Goal: Task Accomplishment & Management: Use online tool/utility

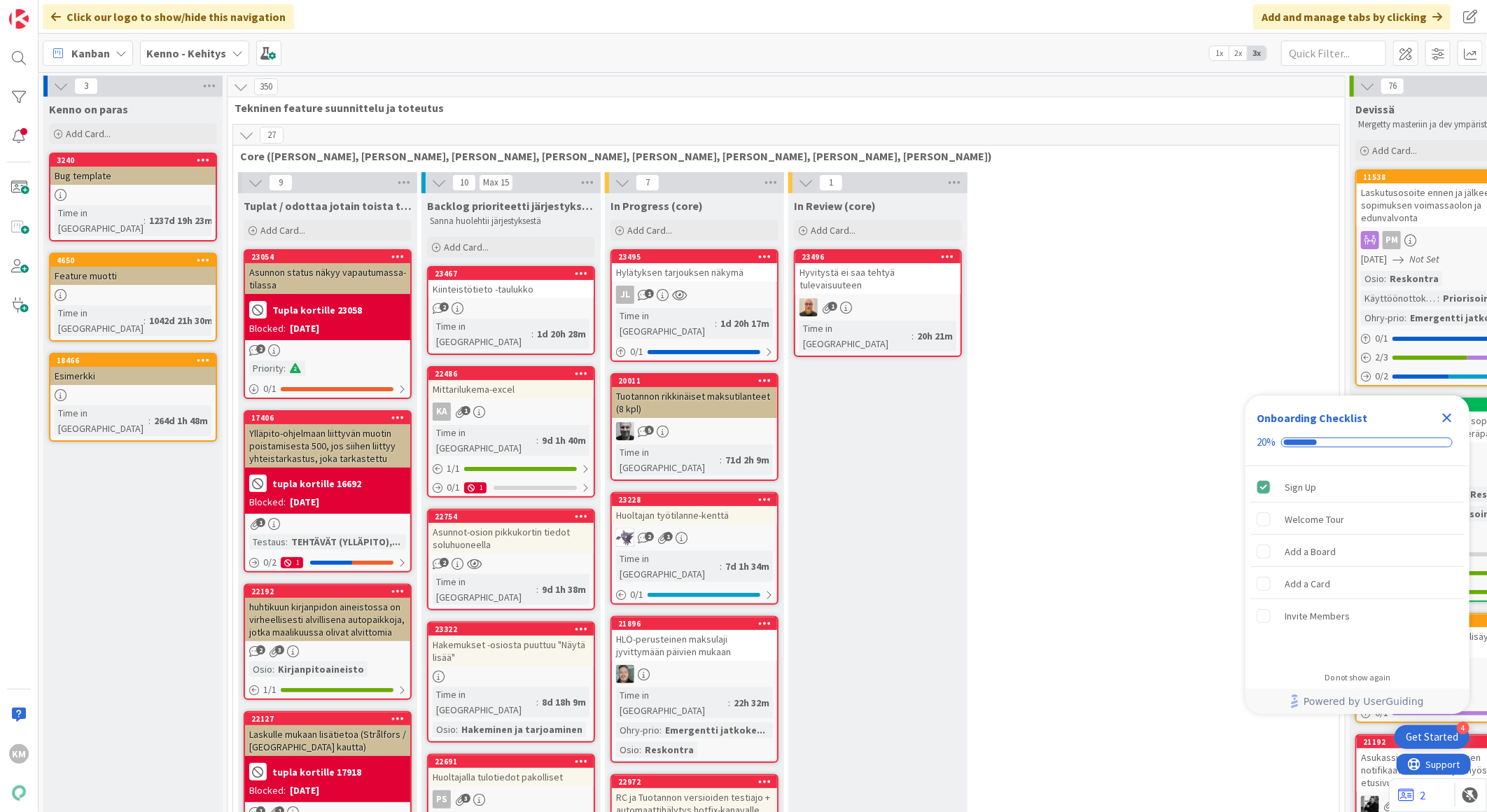
click at [231, 57] on icon at bounding box center [236, 53] width 11 height 11
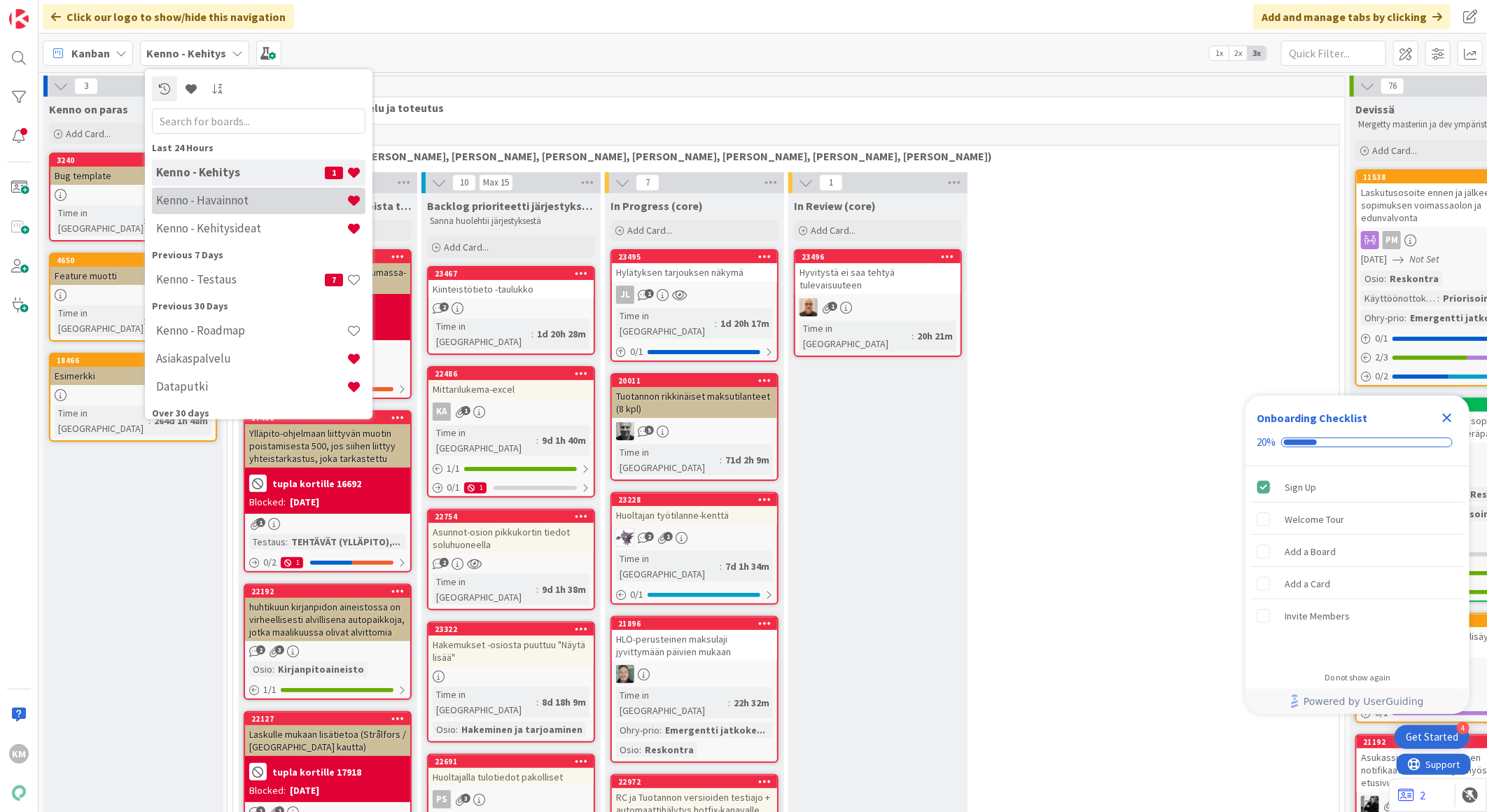
click at [200, 194] on h4 "Kenno - Havainnot" at bounding box center [252, 200] width 190 height 14
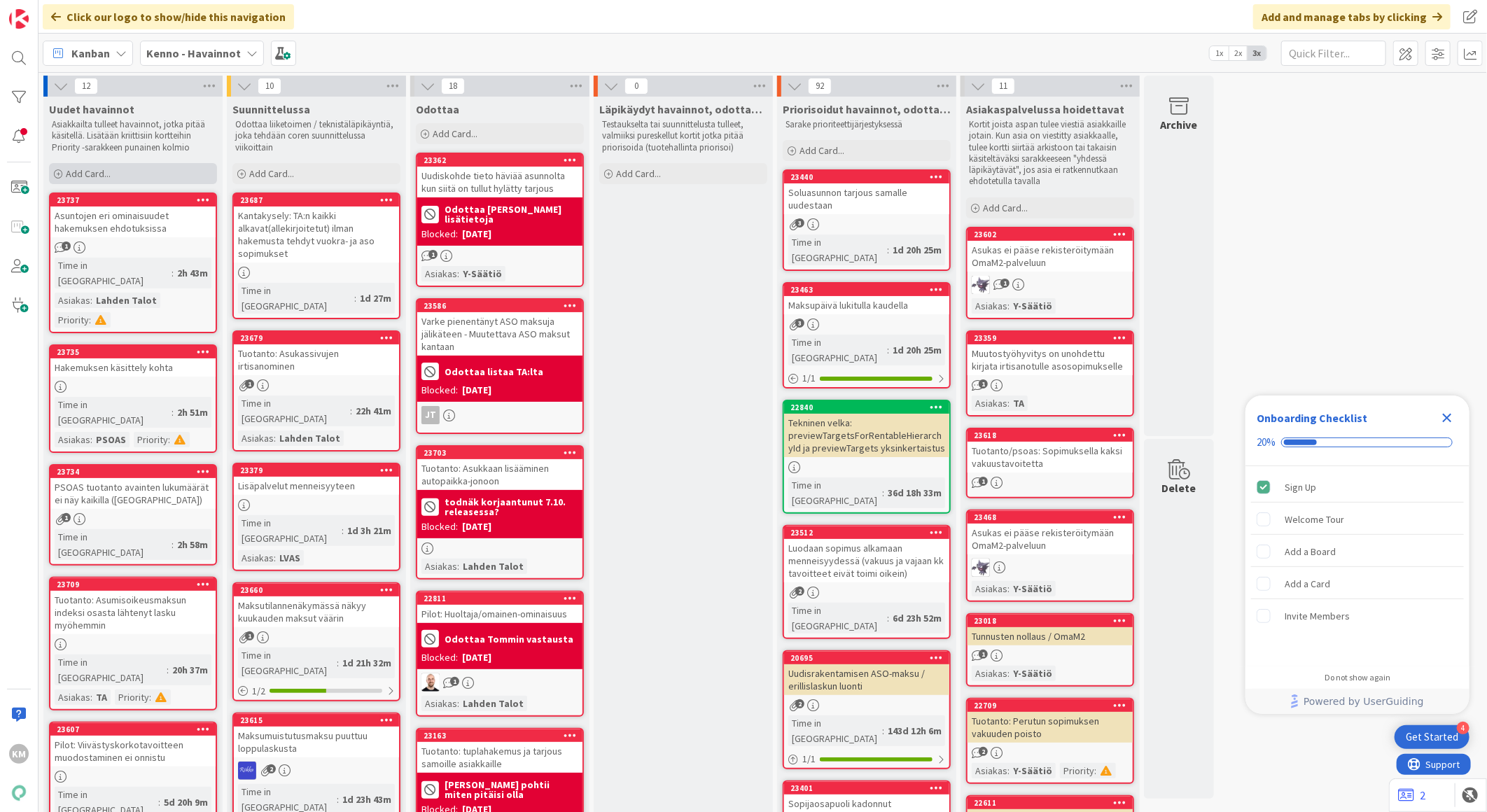
click at [95, 177] on span "Add Card..." at bounding box center [88, 173] width 45 height 13
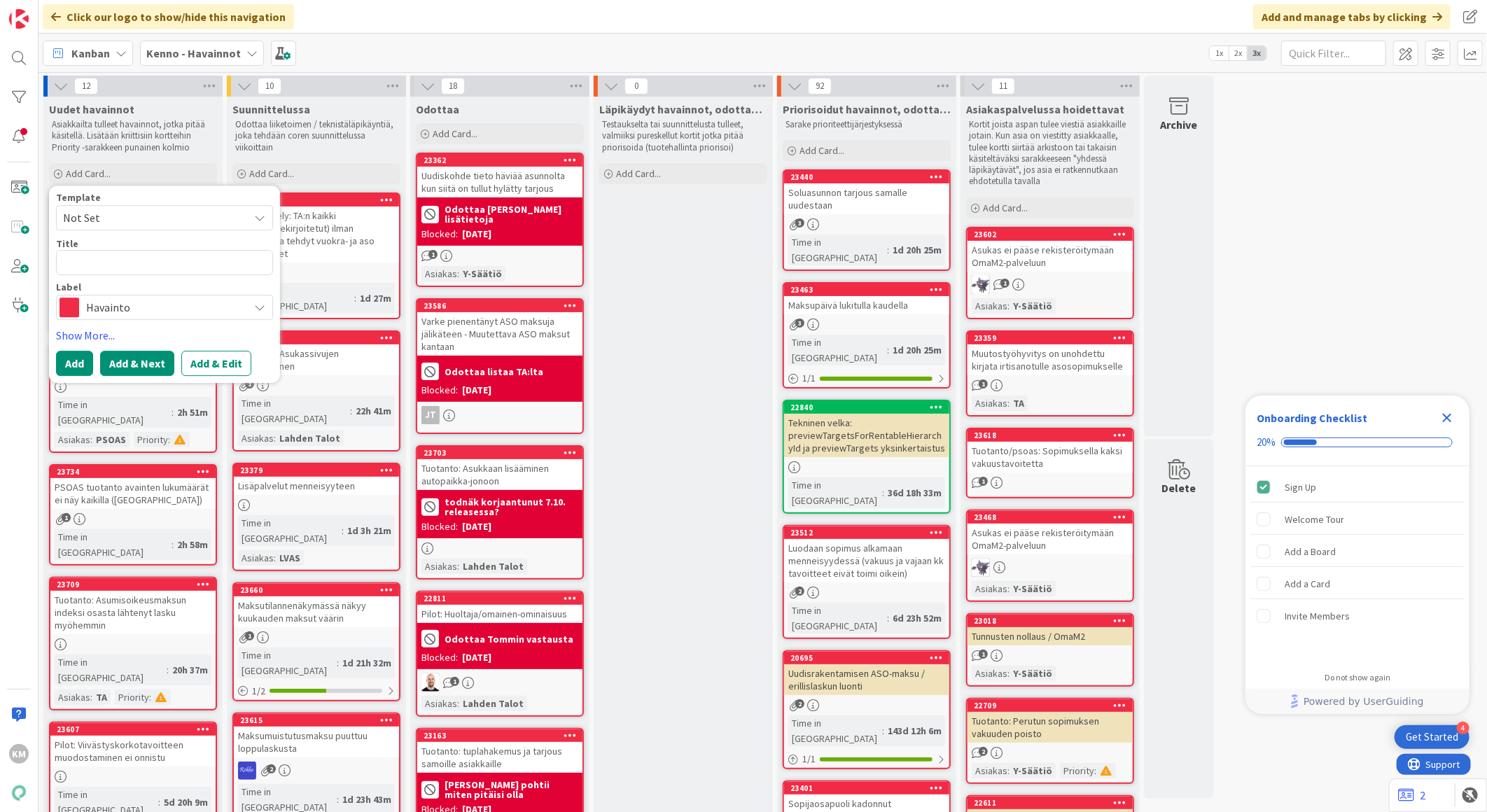
type textarea "x"
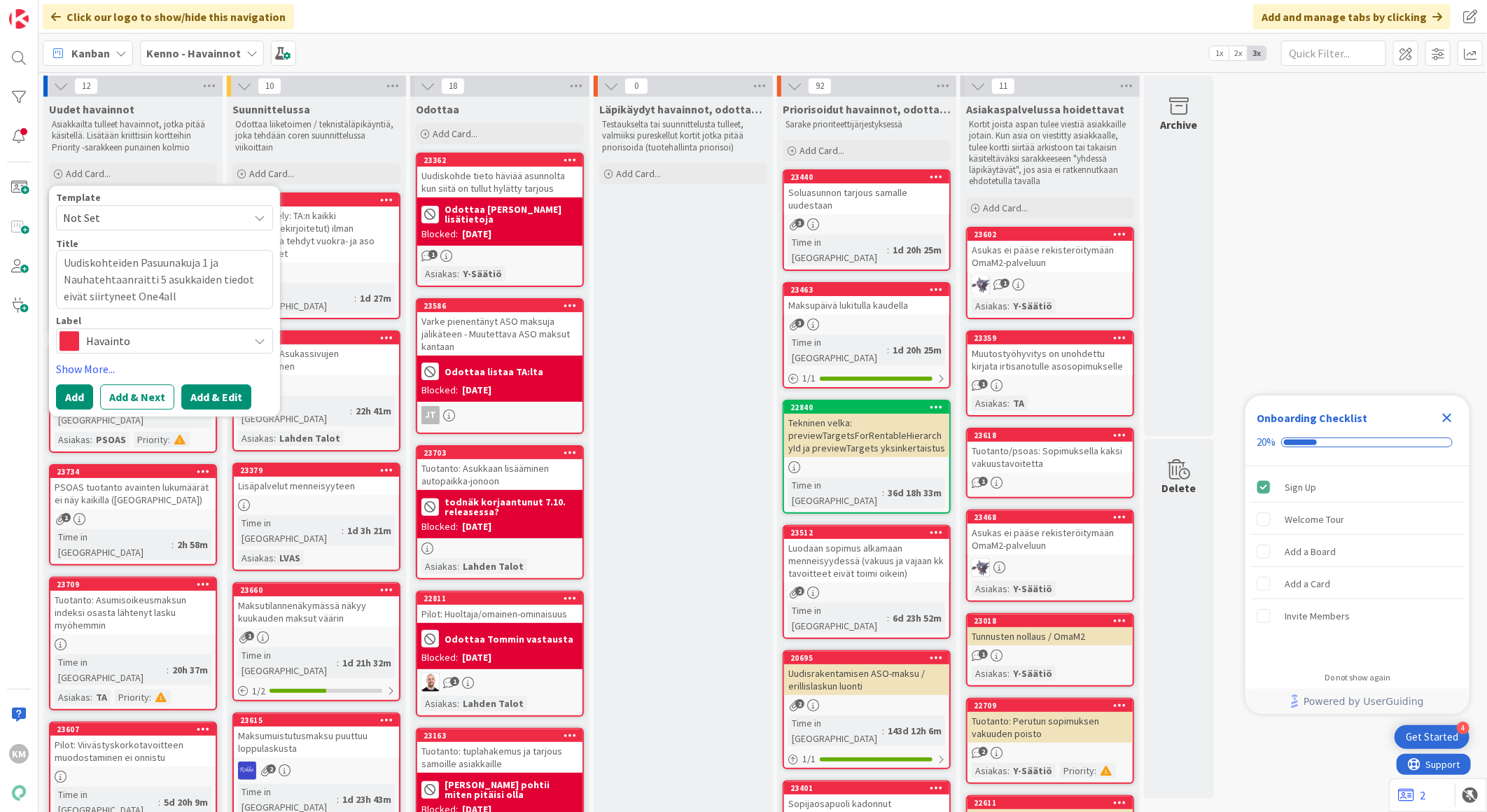
type textarea "Uudiskohteiden Pasuunakuja 1 ja Nauhatehtaanraitti 5 asukkaiden tiedot eivät si…"
click at [213, 395] on button "Add & Edit" at bounding box center [215, 397] width 70 height 25
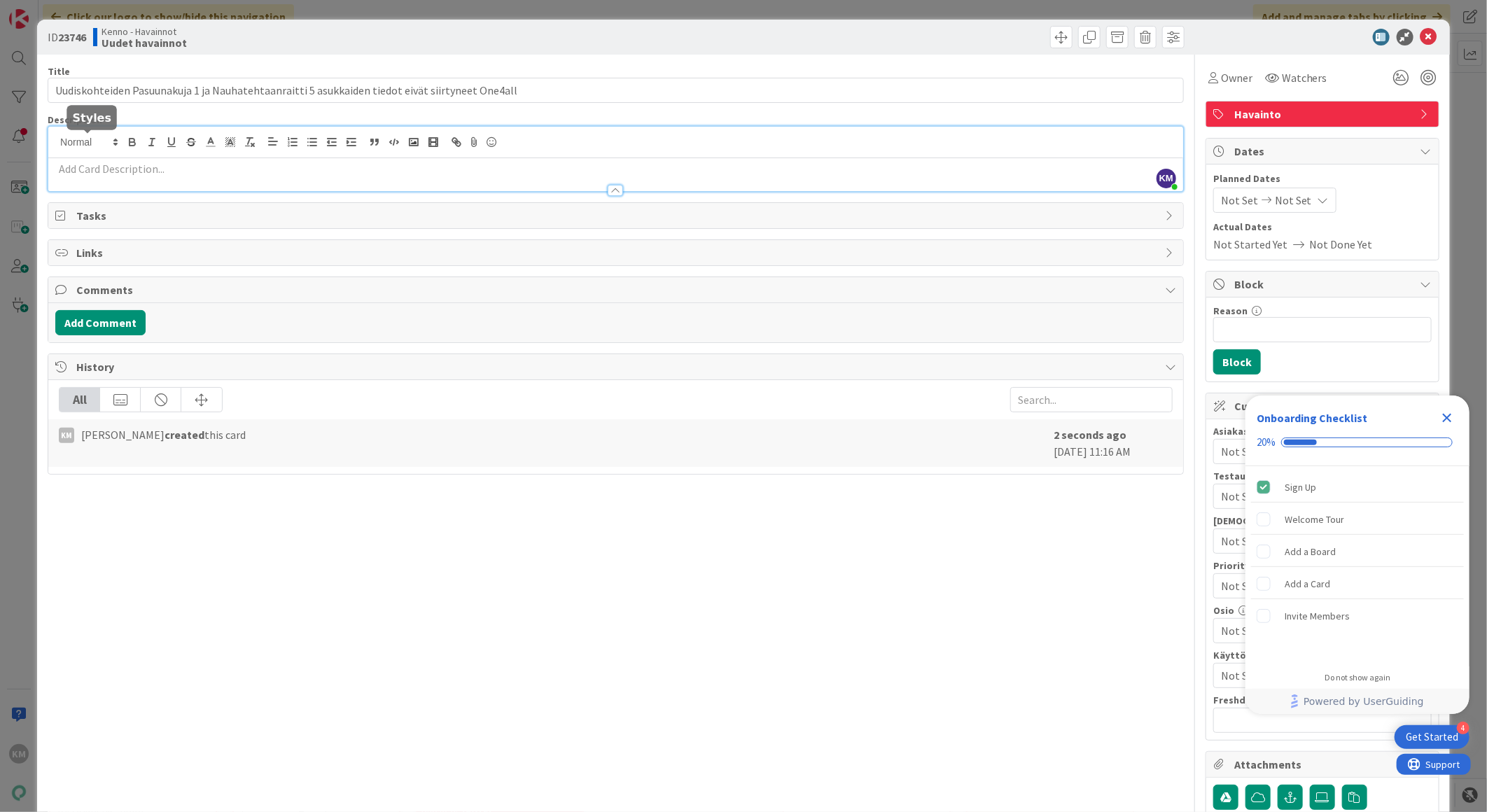
drag, startPoint x: 79, startPoint y: 138, endPoint x: 73, endPoint y: 172, distance: 34.5
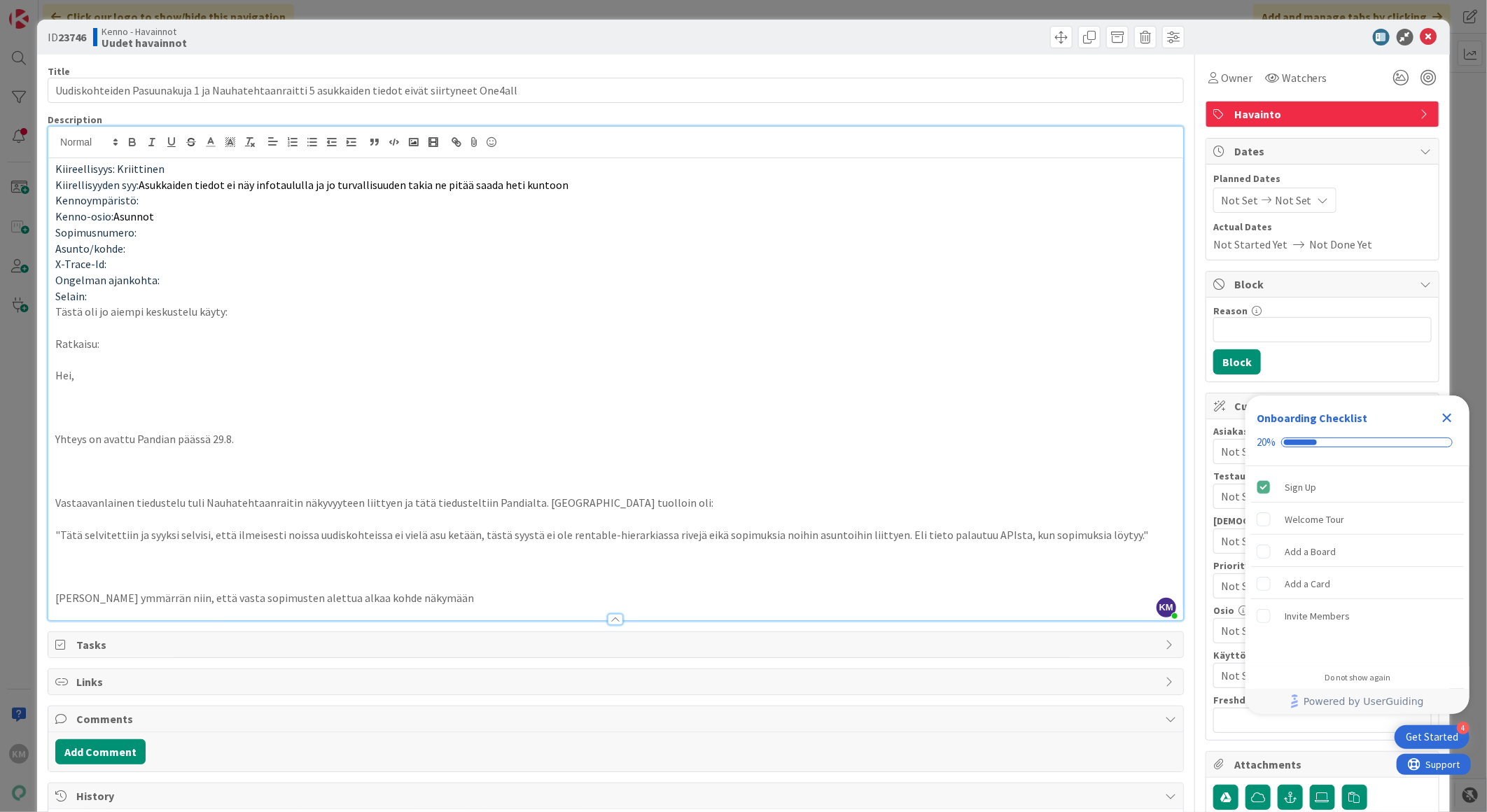
click at [53, 422] on div "Kiireellisyys: Kriittinen Kiirellisyyden syy: Asukkaiden tiedot ei näy infotaul…" at bounding box center [615, 389] width 1134 height 462
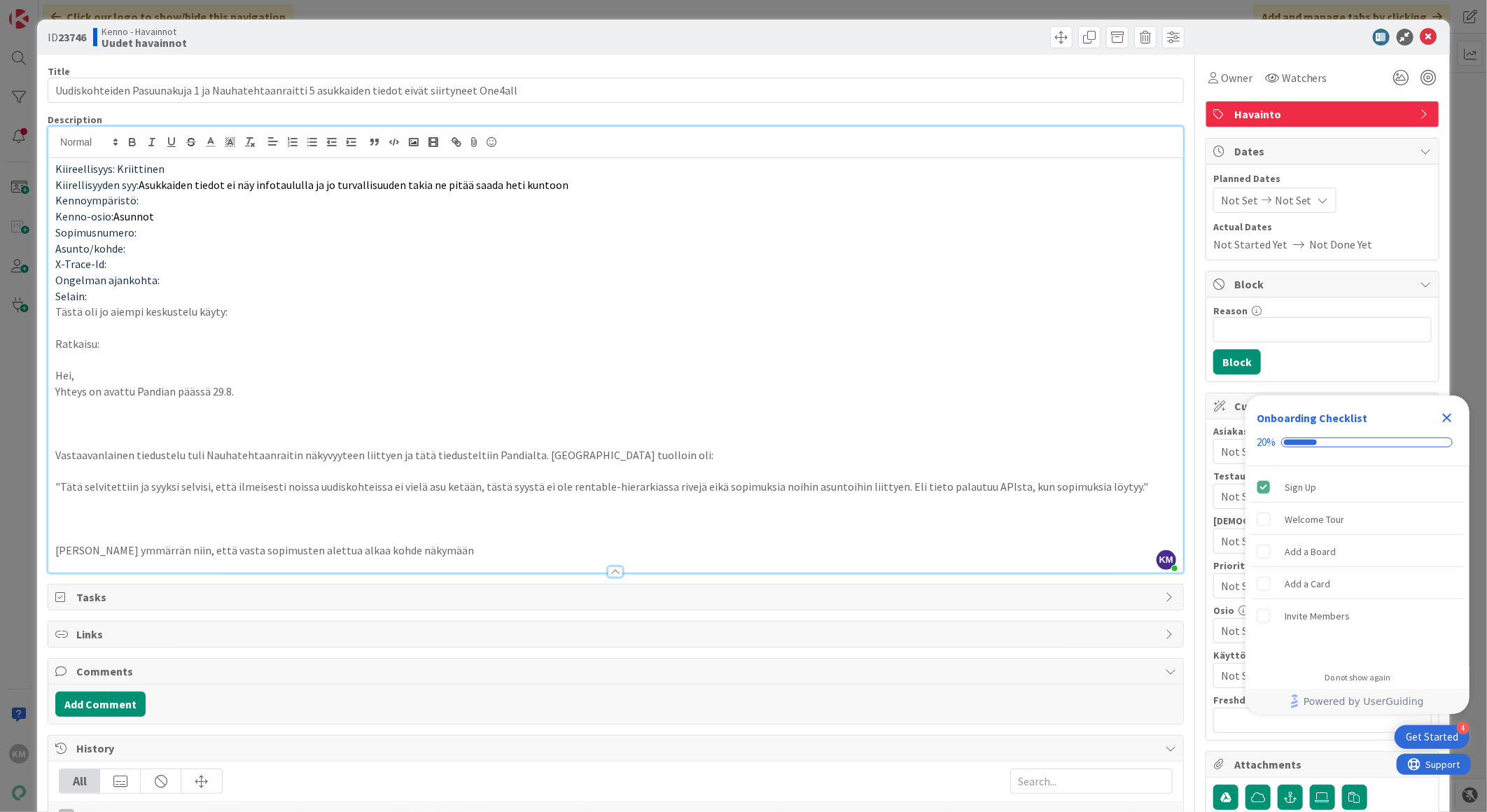
click at [50, 435] on div "Kiireellisyys: Kriittinen Kiirellisyyden syy: Asukkaiden tiedot ei näy infotaul…" at bounding box center [615, 365] width 1134 height 414
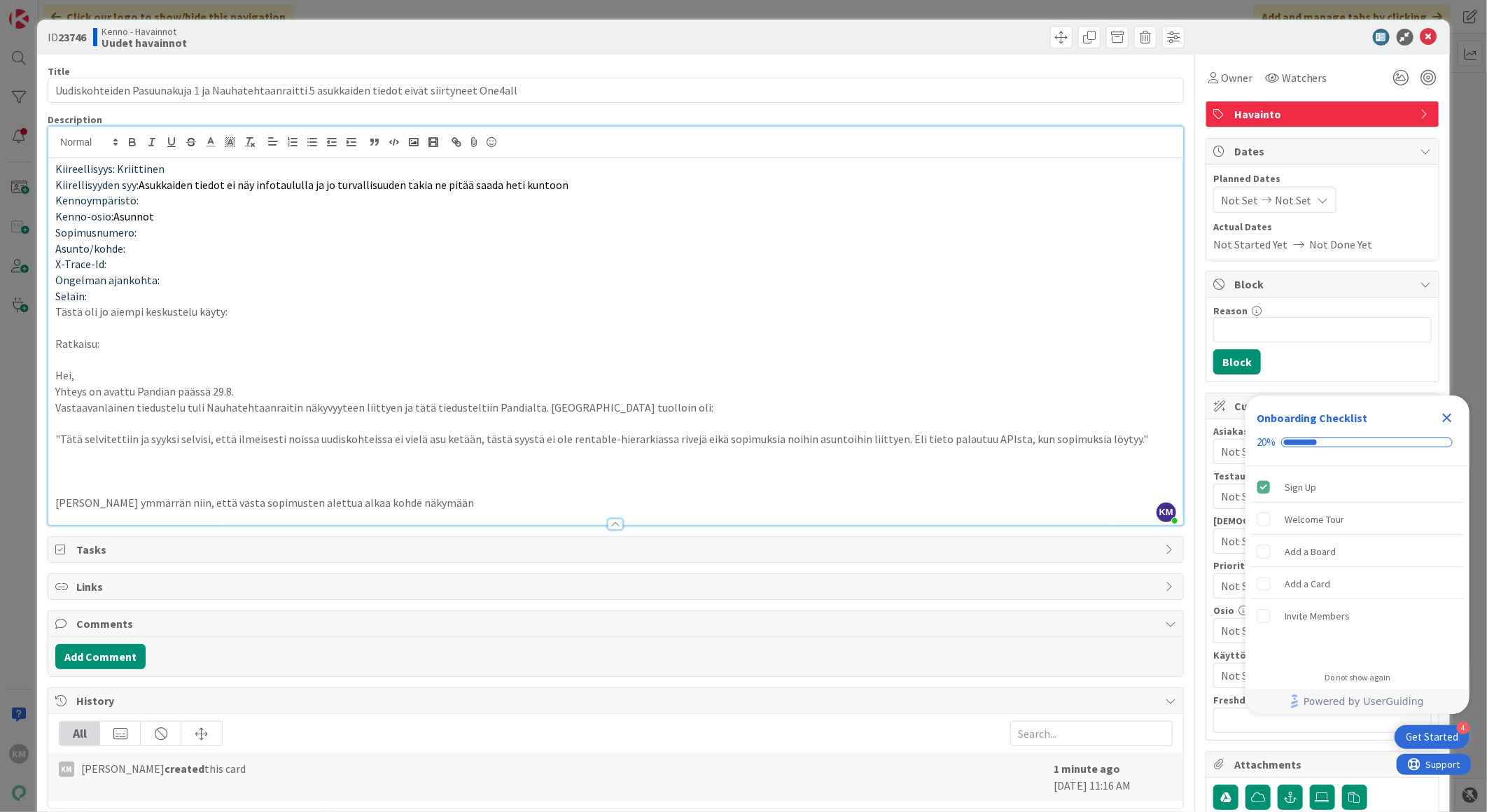
click at [57, 485] on p at bounding box center [616, 486] width 1121 height 16
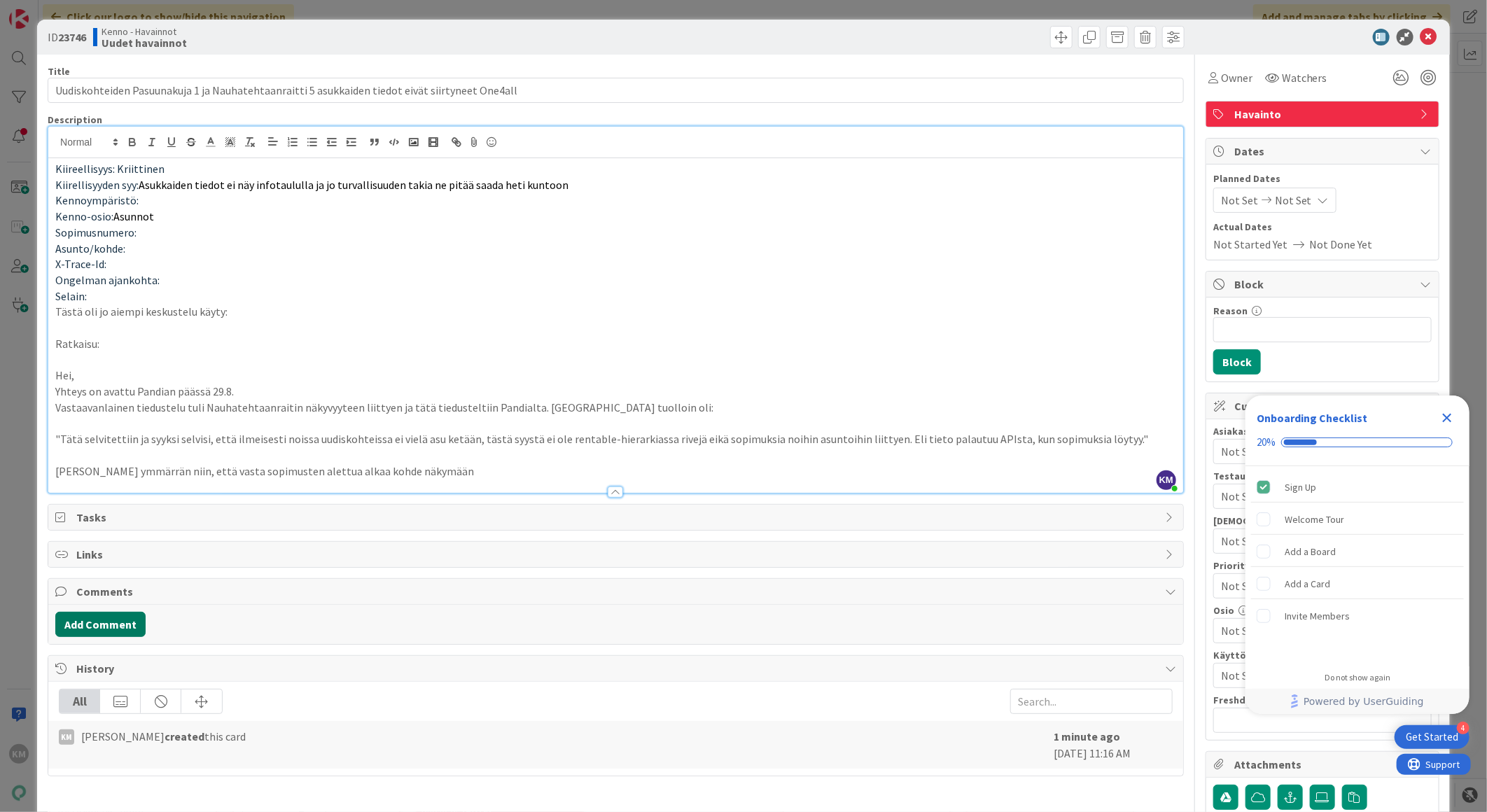
click at [121, 630] on button "Add Comment" at bounding box center [100, 624] width 90 height 25
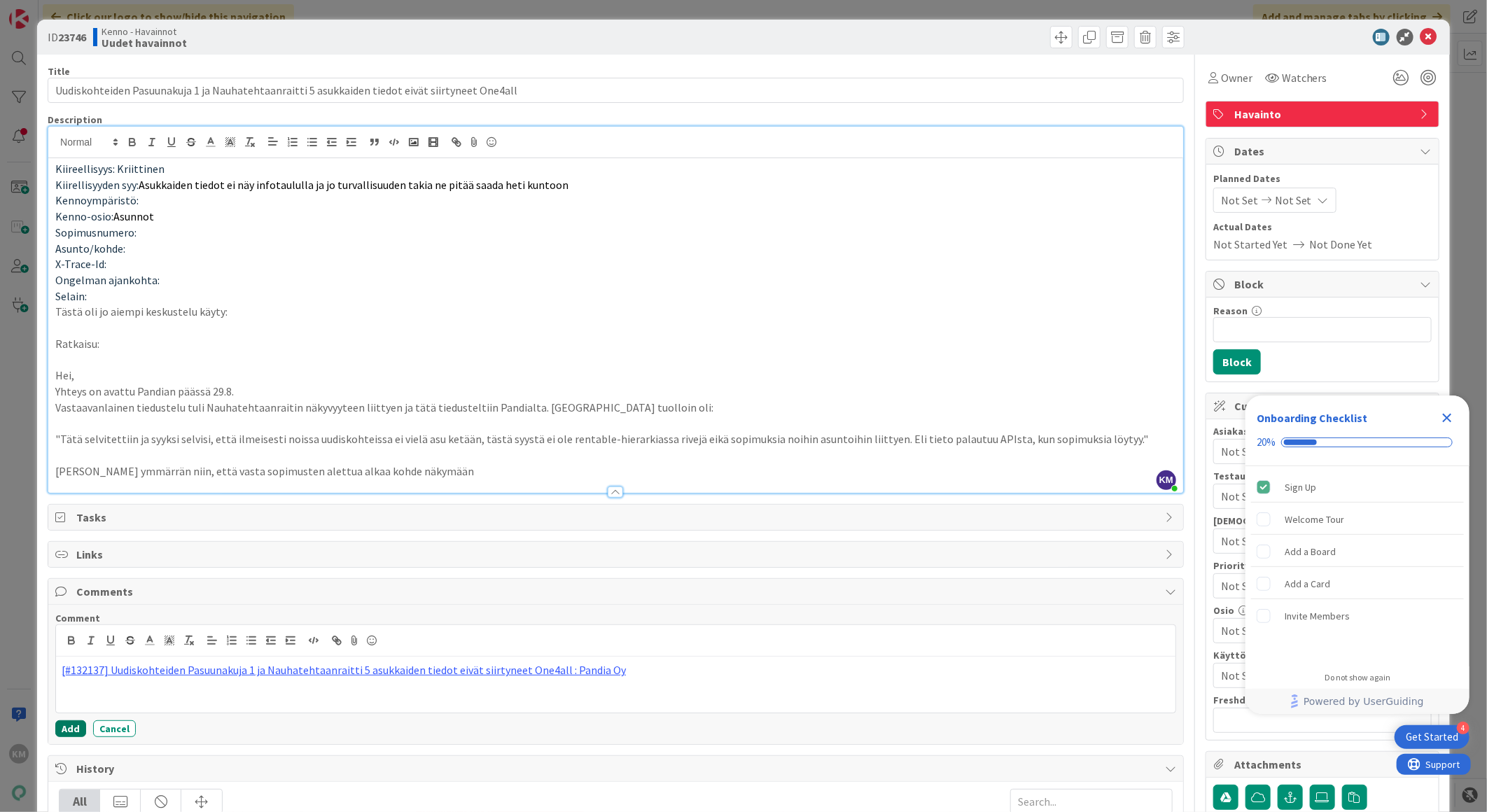
click at [72, 724] on button "Add" at bounding box center [71, 729] width 31 height 17
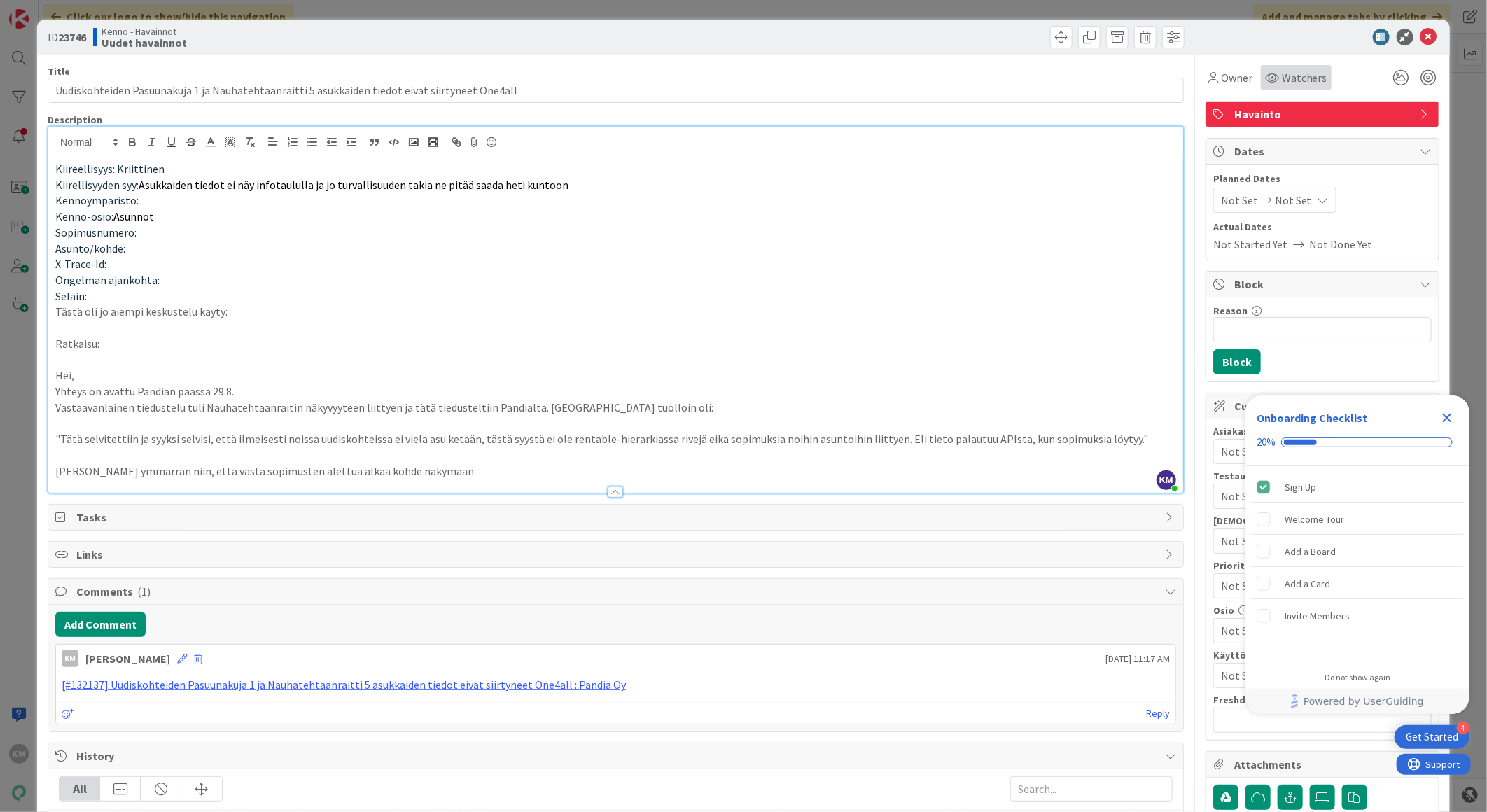
click at [1295, 71] on span "Watchers" at bounding box center [1304, 77] width 45 height 17
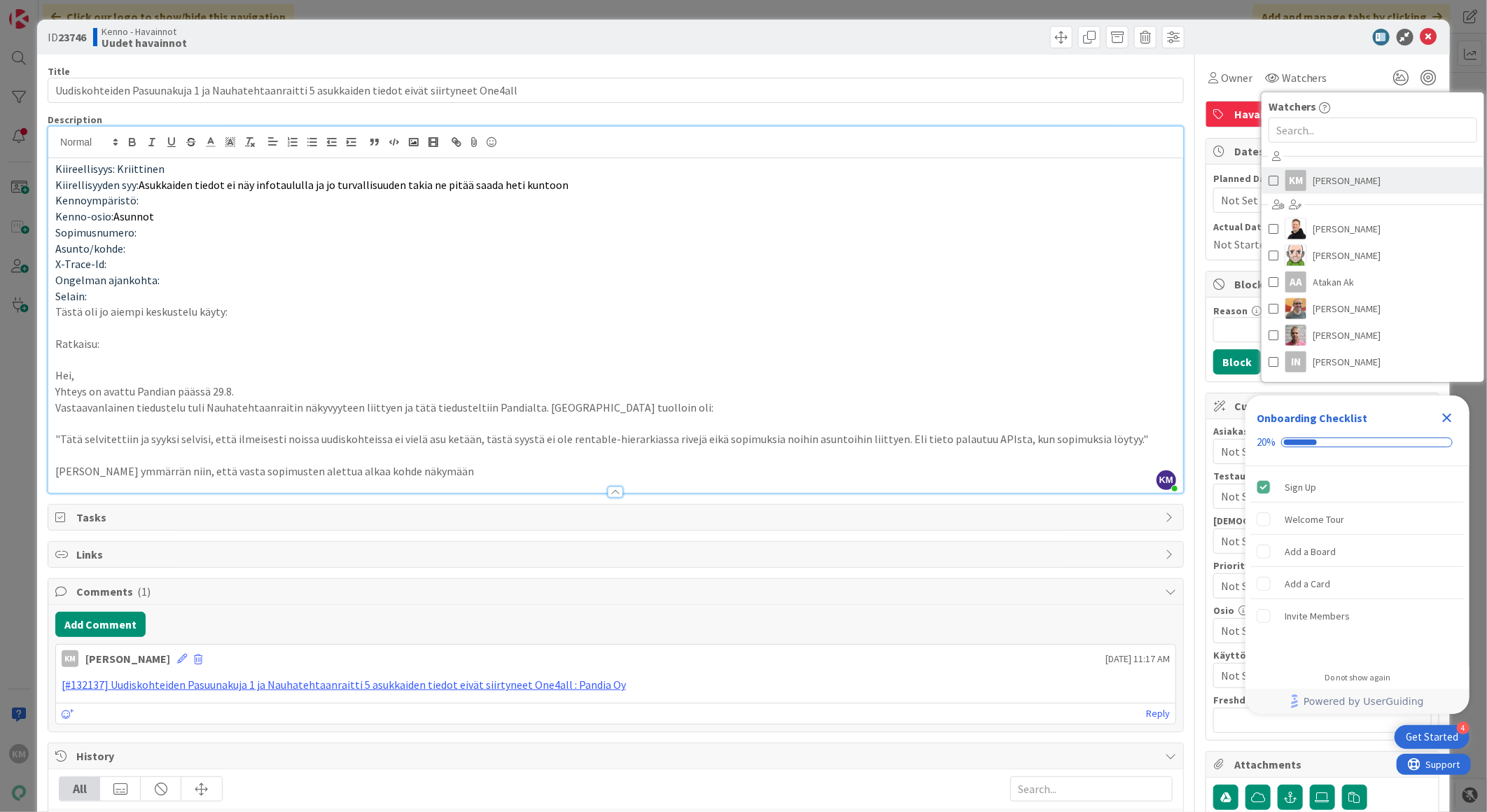
click at [1314, 185] on span "[PERSON_NAME]" at bounding box center [1347, 180] width 68 height 21
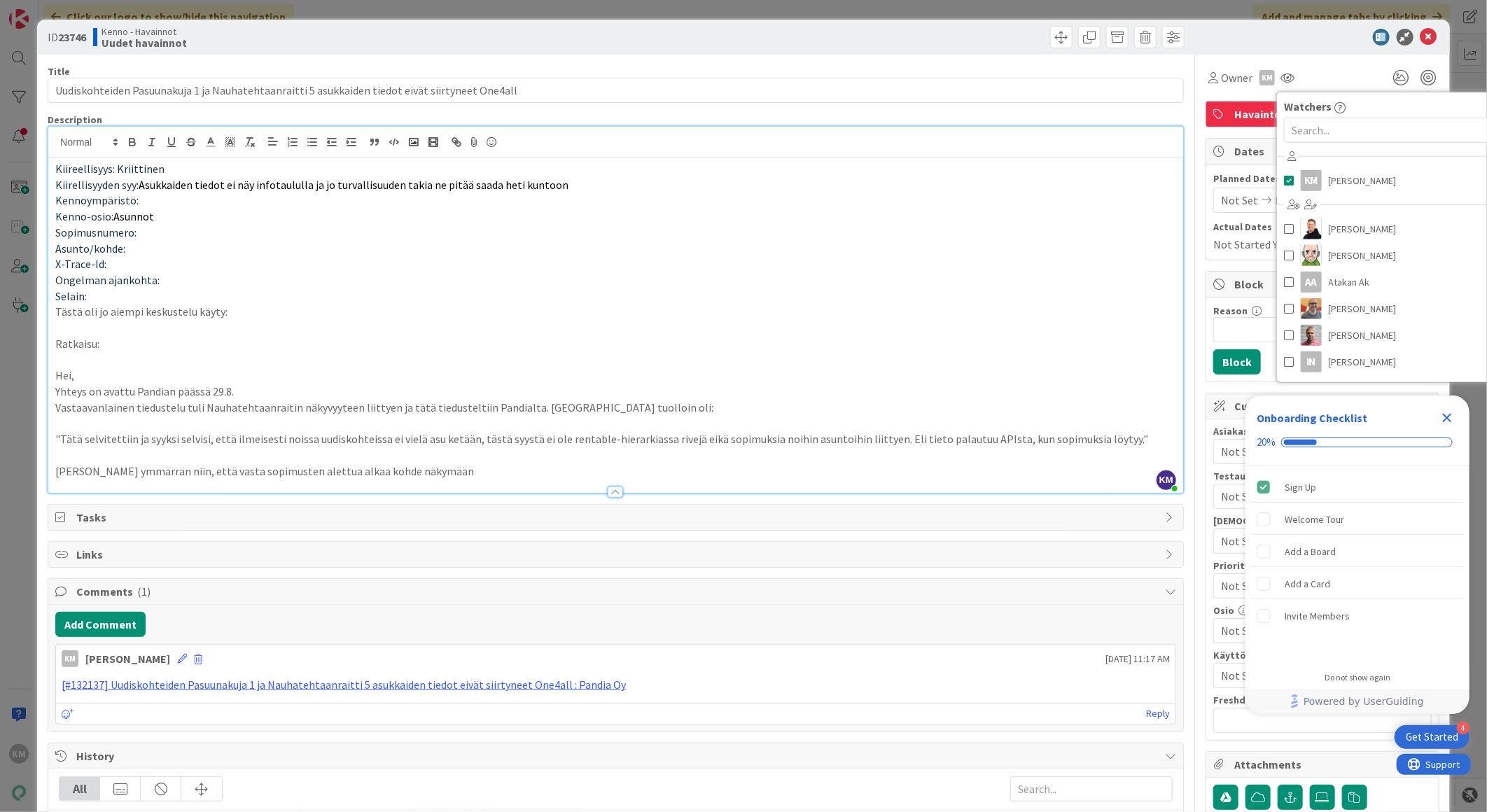
click at [1289, 50] on div "ID 23746 Kenno - Havainnot Uudet havainnot" at bounding box center [743, 37] width 1413 height 35
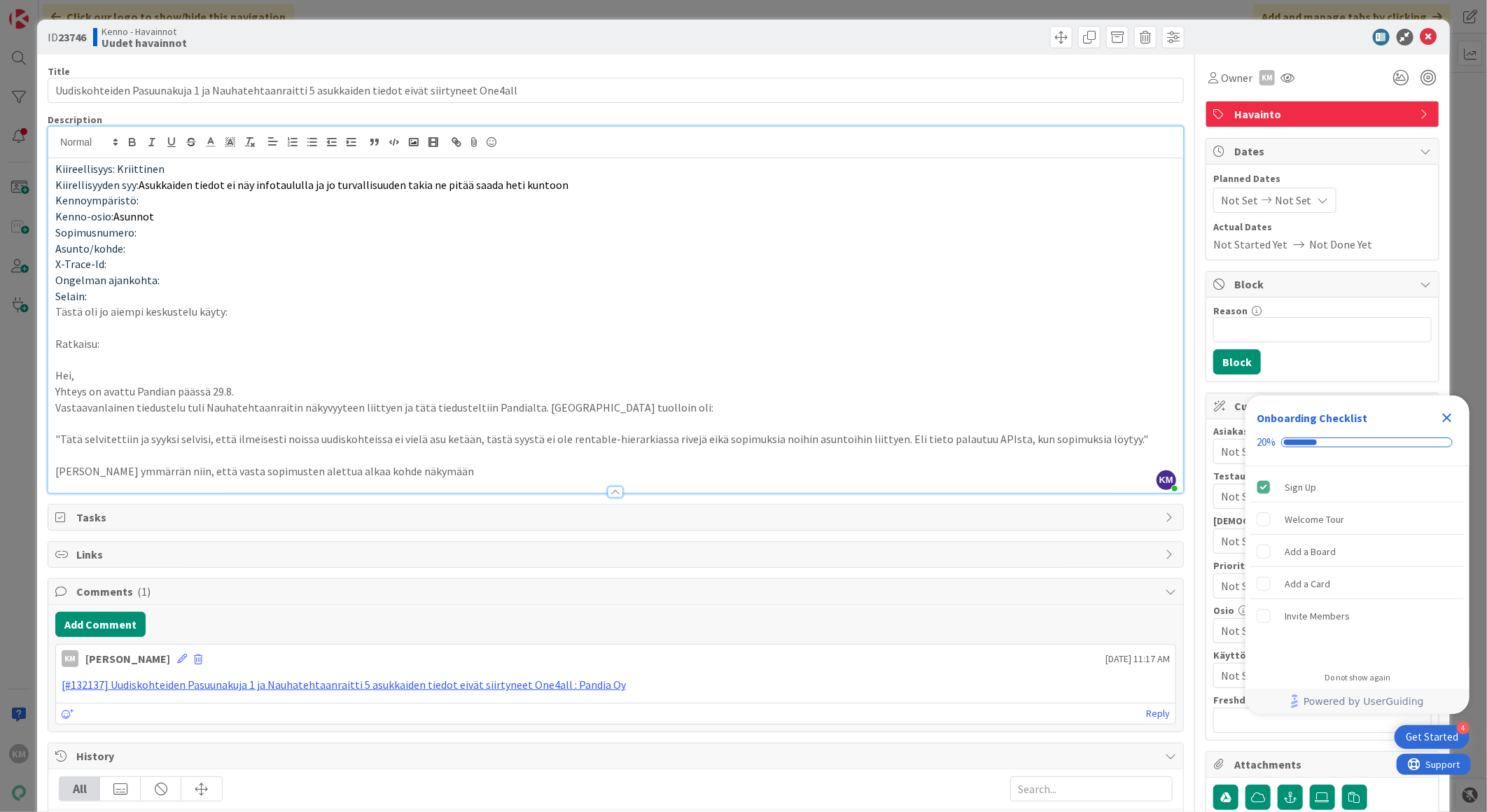
click at [1447, 414] on icon "Close Checklist" at bounding box center [1447, 418] width 17 height 17
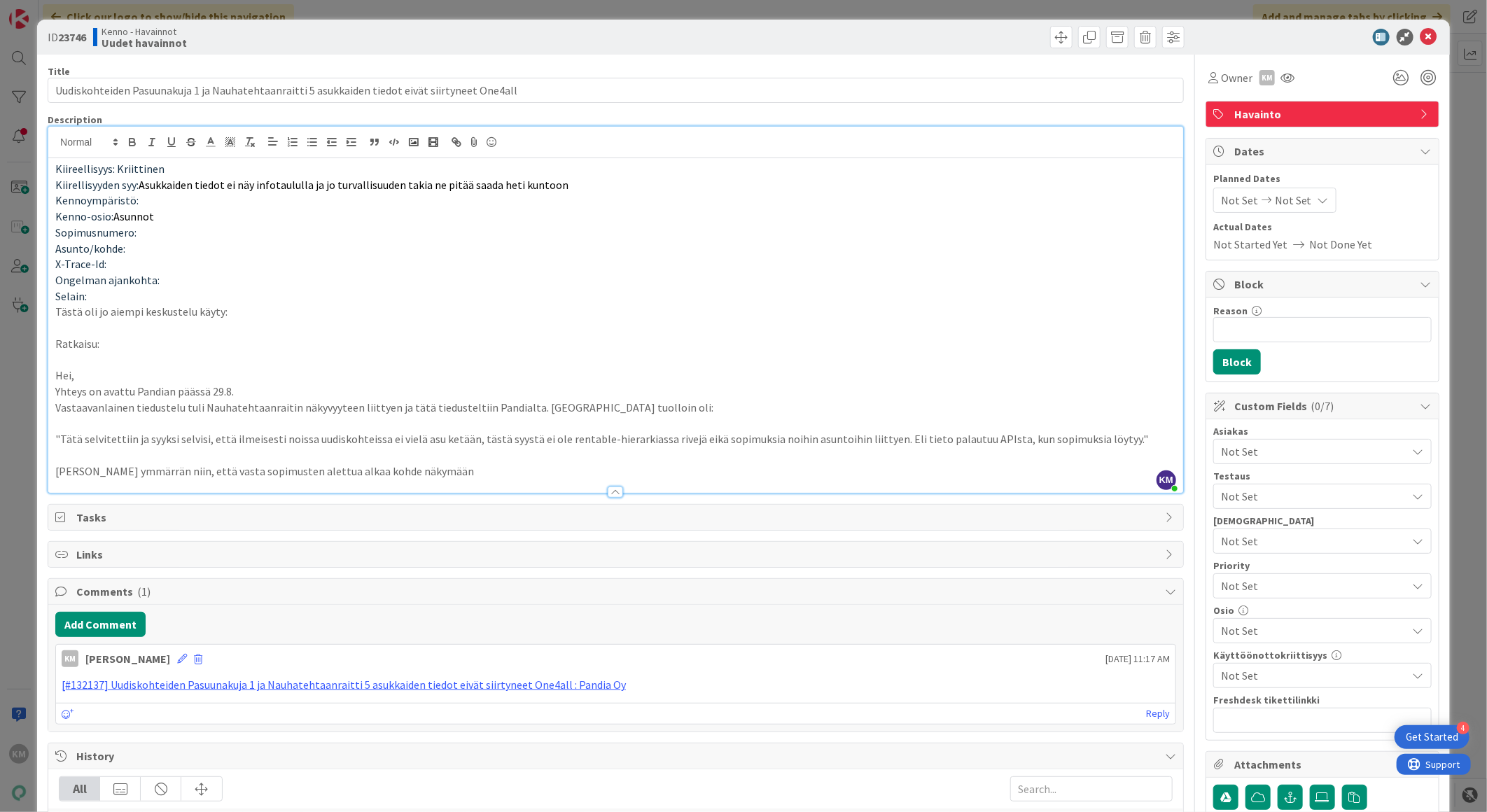
click at [1223, 456] on span "Not Set" at bounding box center [1314, 452] width 186 height 17
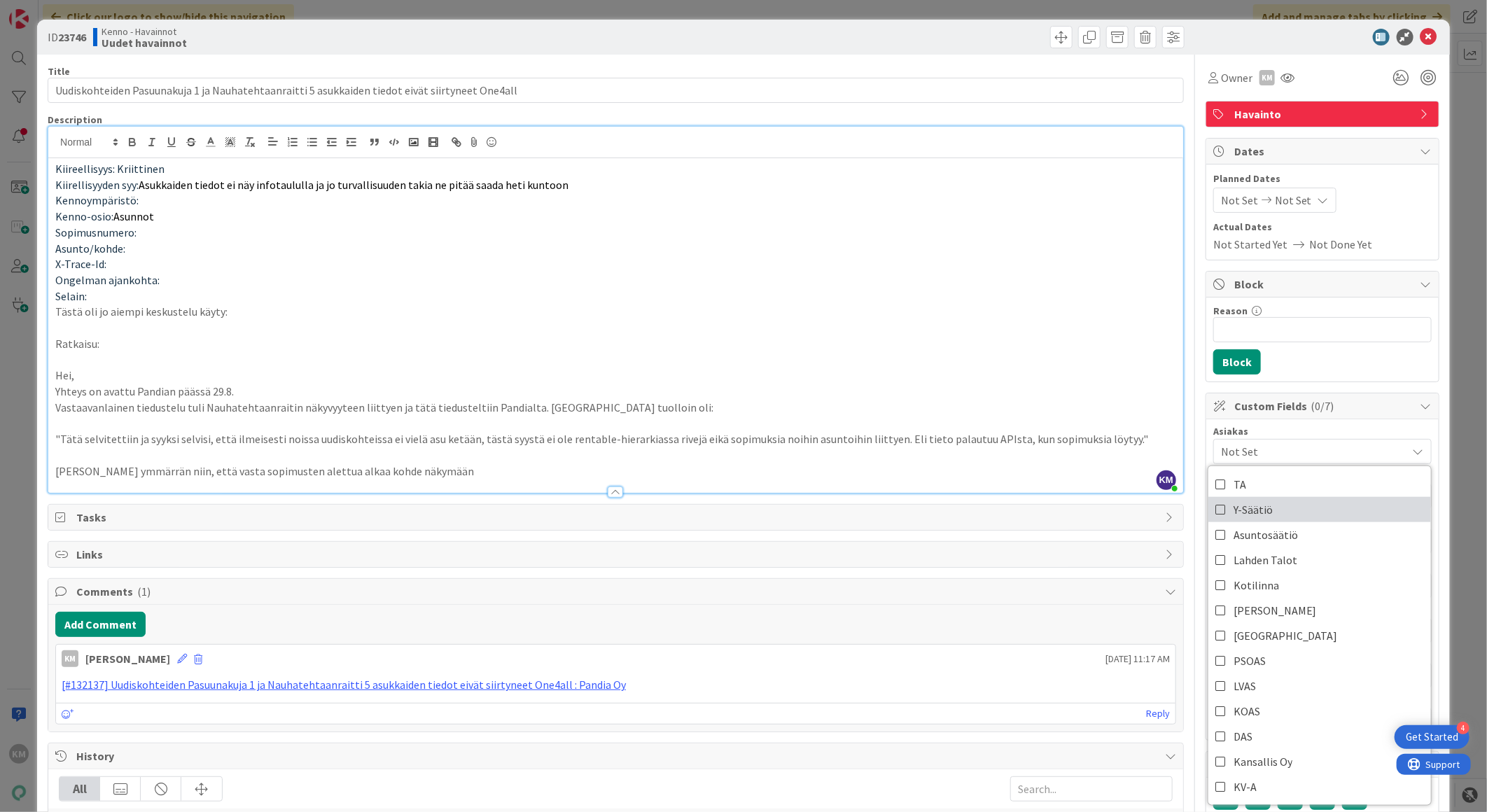
click at [1251, 509] on span "Y-Säätiö" at bounding box center [1253, 509] width 40 height 21
click at [1371, 231] on span "Actual Dates" at bounding box center [1323, 226] width 219 height 14
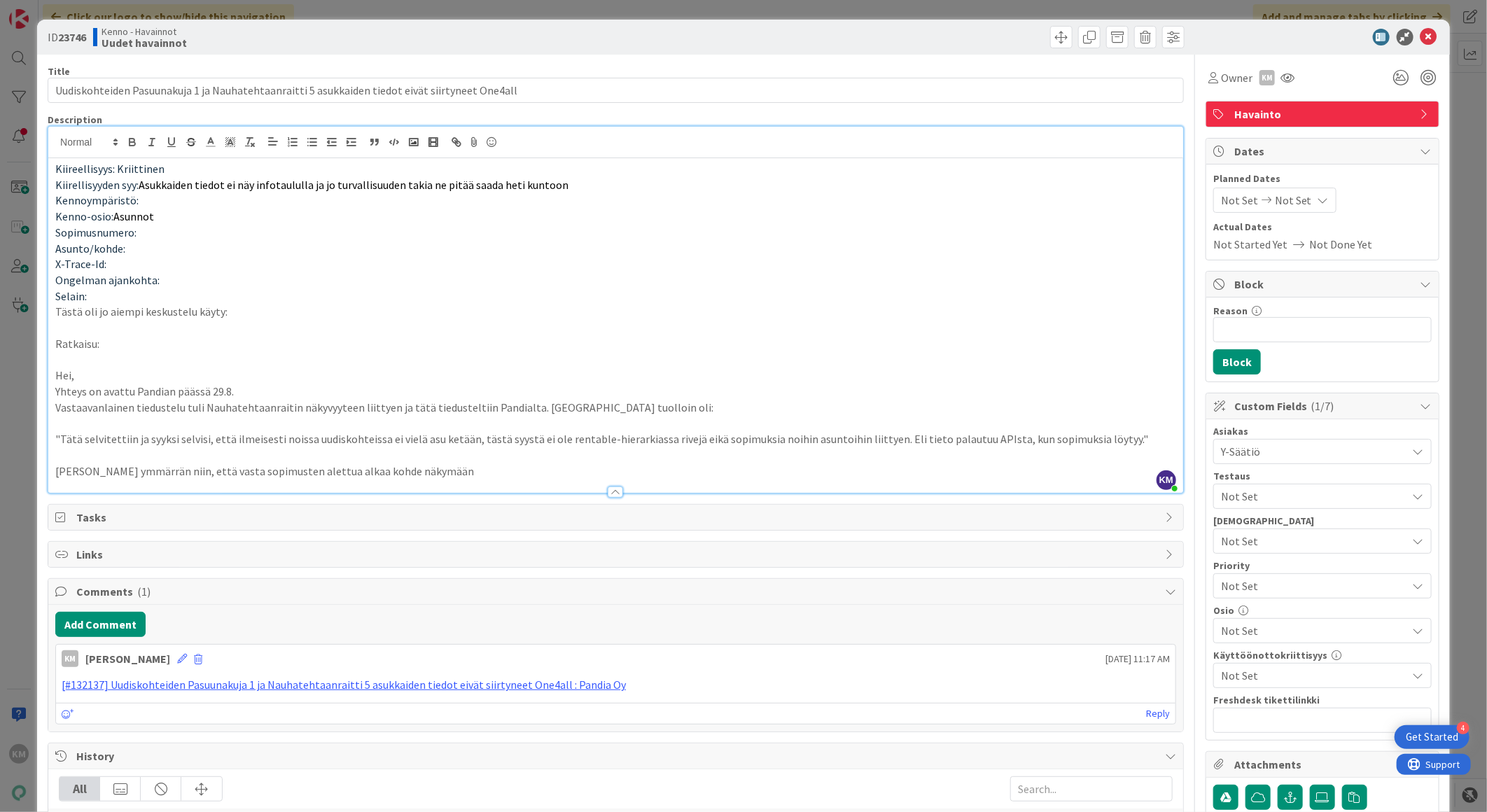
click at [1276, 582] on span "Not Set" at bounding box center [1310, 586] width 179 height 19
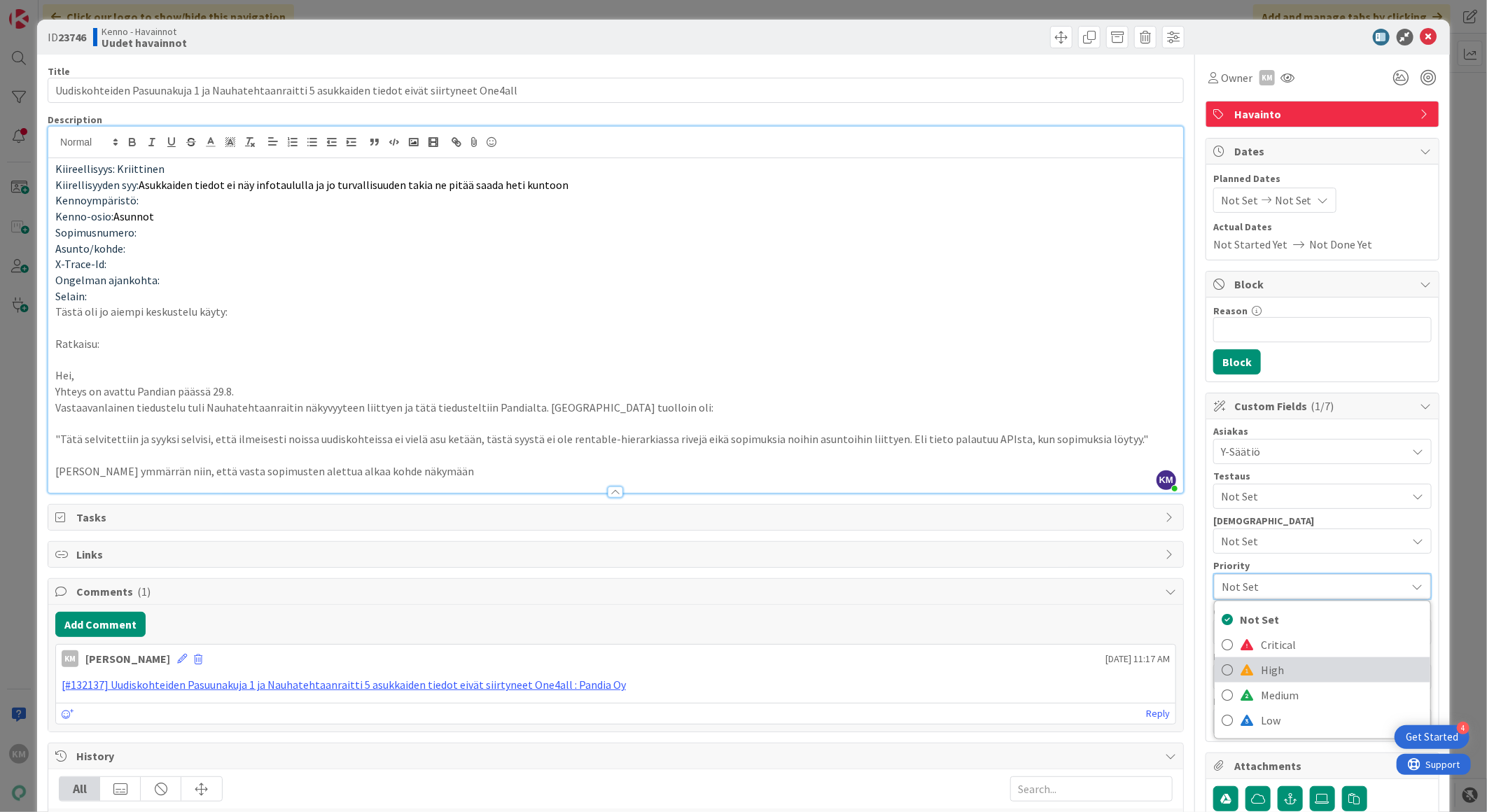
click at [1275, 660] on span "High" at bounding box center [1341, 670] width 162 height 21
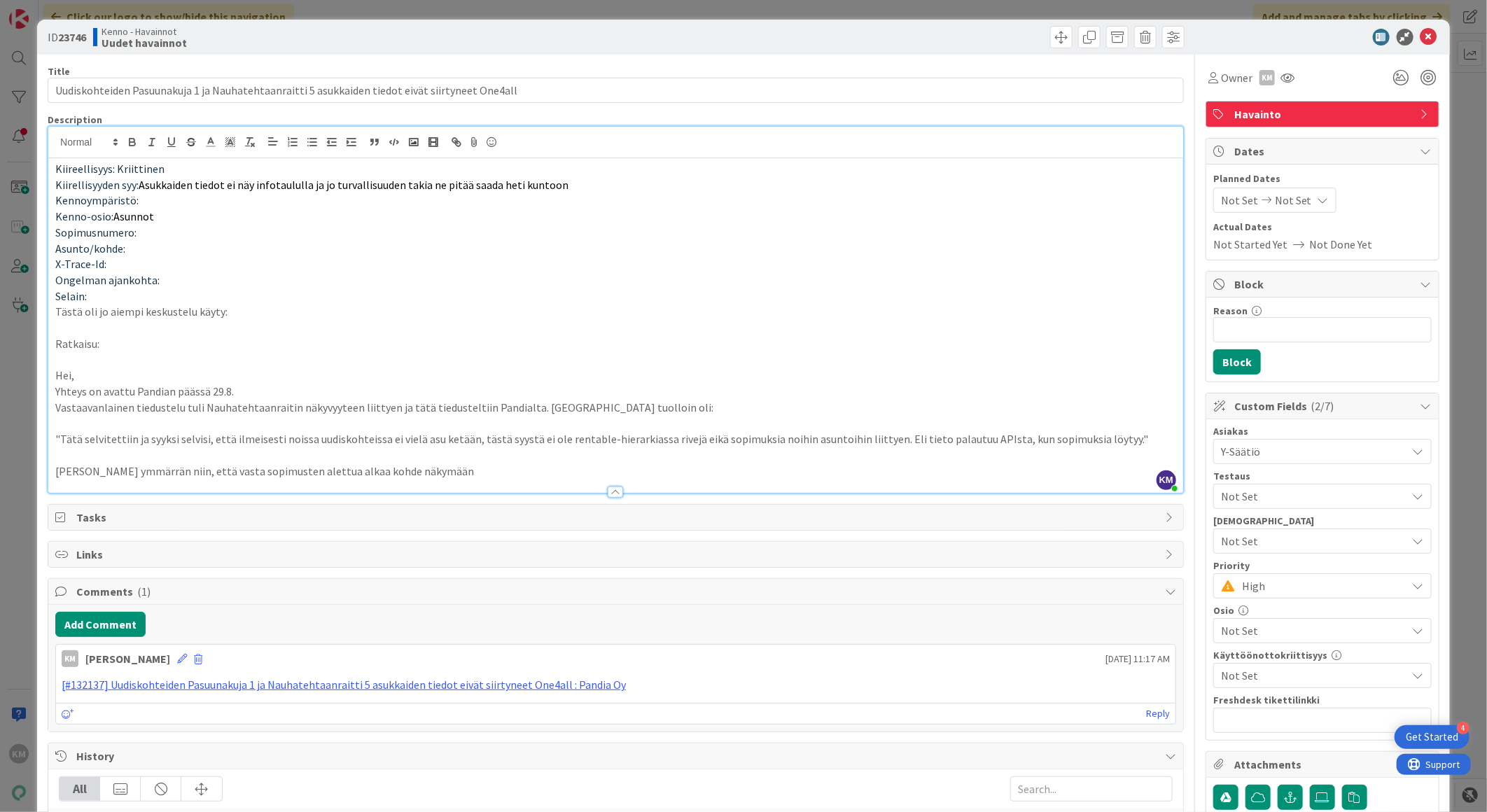
click at [1339, 76] on div "Owner KM Watchers KM [PERSON_NAME] [PERSON_NAME] [PERSON_NAME] AA Atakan Ak [PE…" at bounding box center [1322, 77] width 234 height 25
click at [73, 30] on b "23746" at bounding box center [72, 37] width 28 height 14
copy b "23746"
click at [1421, 40] on icon at bounding box center [1429, 37] width 17 height 17
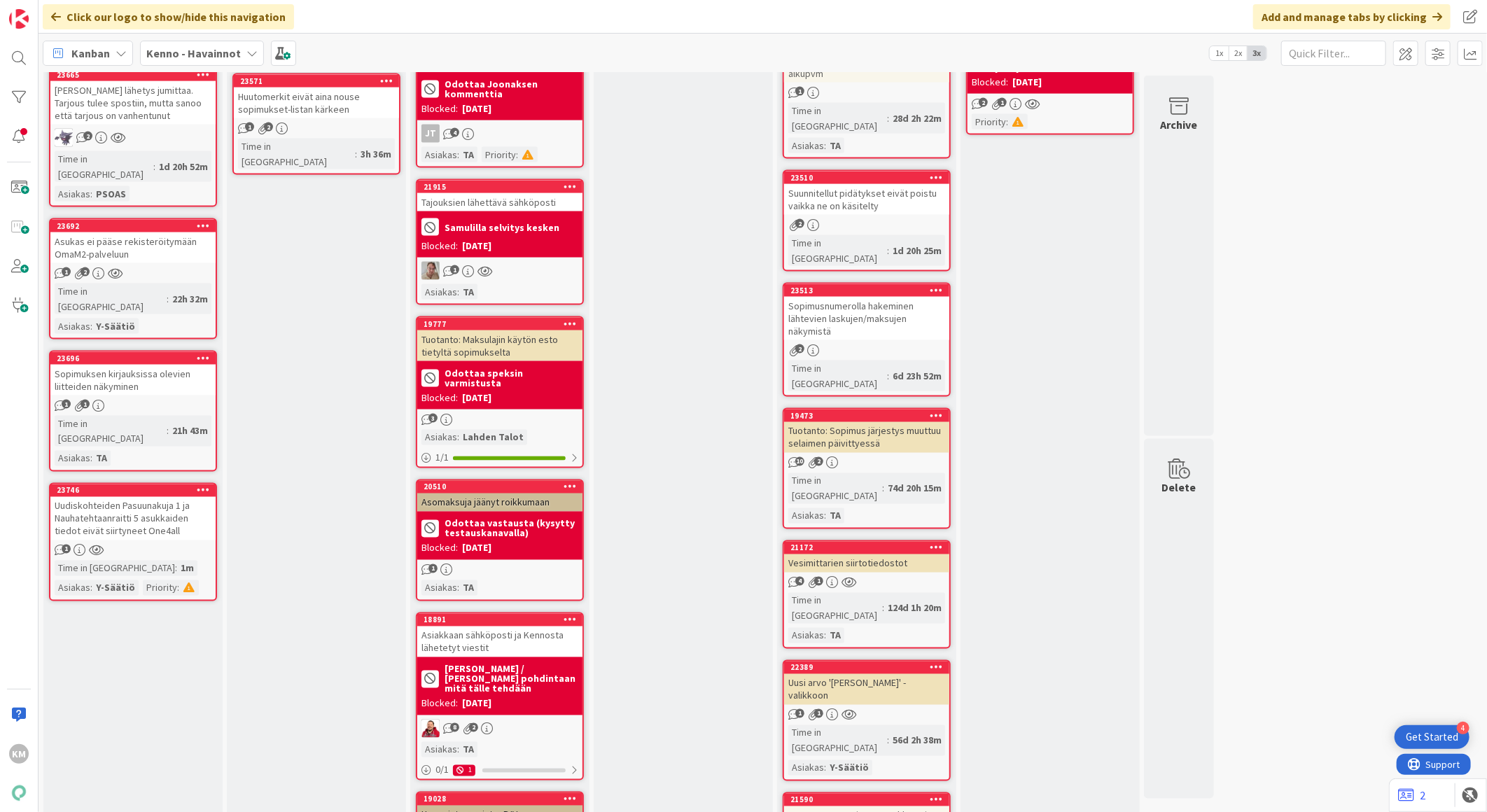
scroll to position [1322, 0]
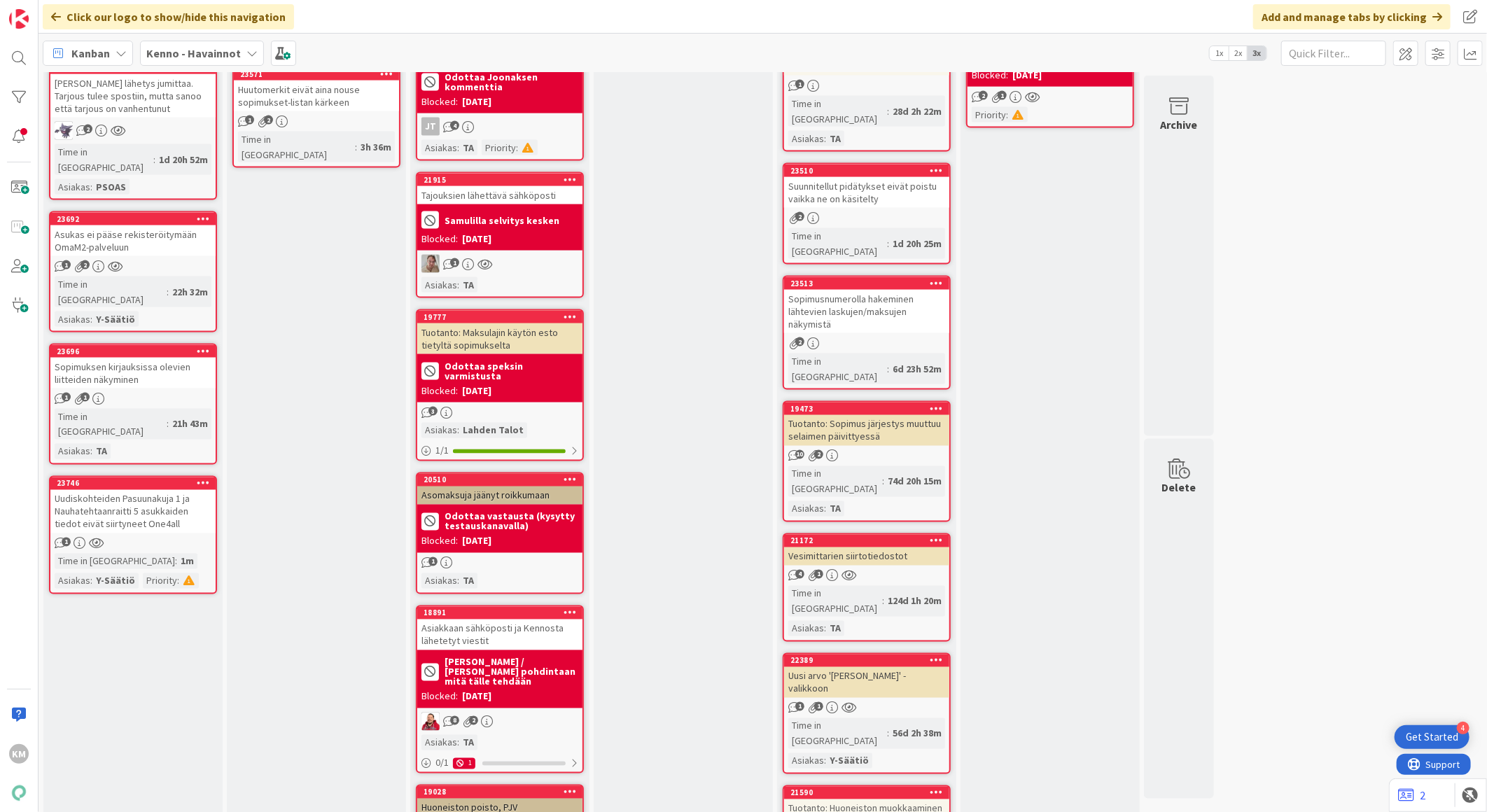
click at [172, 490] on div "Uudiskohteiden Pasuunakuja 1 ja Nauhatehtaanraitti 5 asukkaiden tiedot eivät si…" at bounding box center [133, 512] width 165 height 44
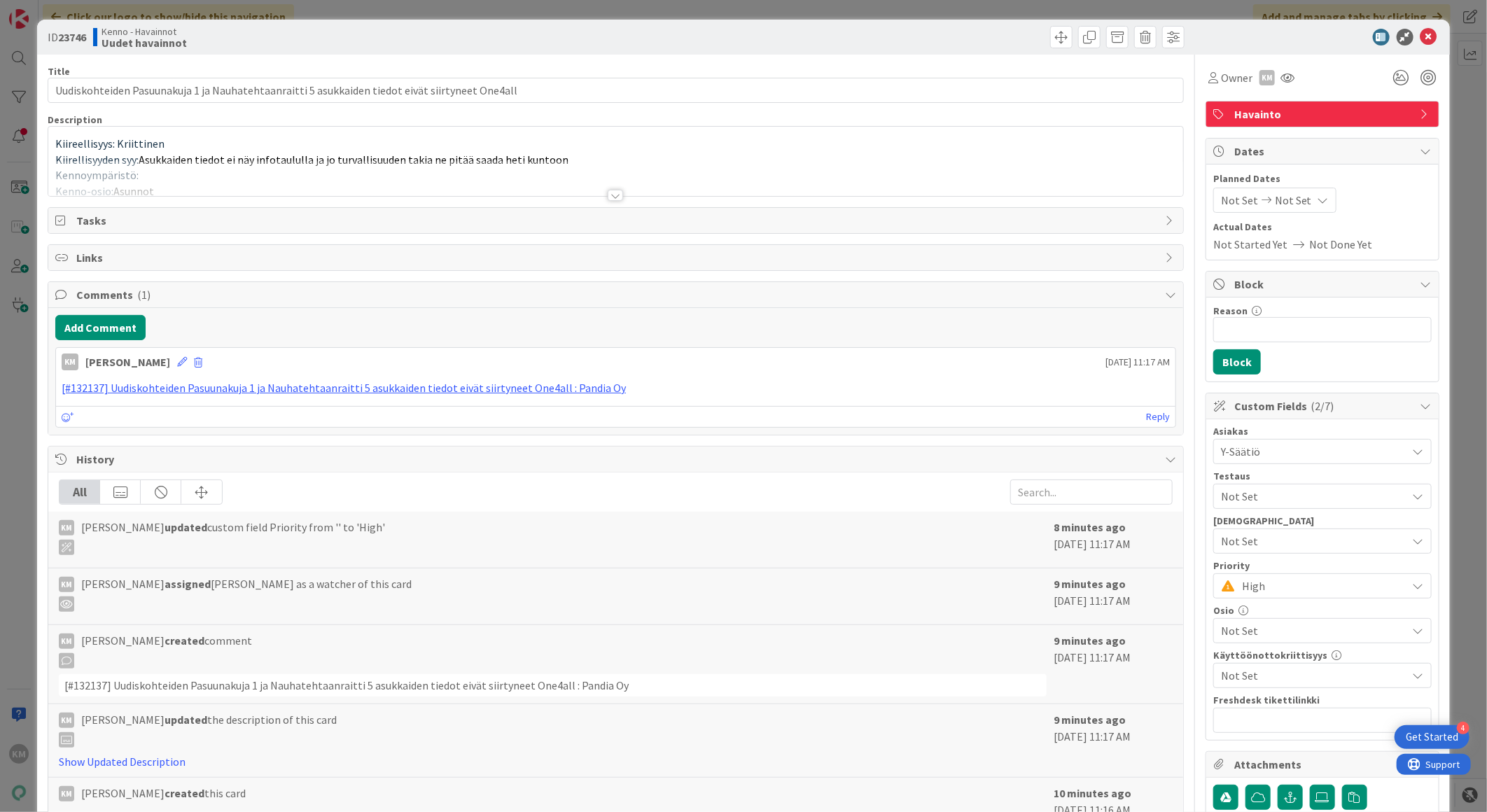
click at [289, 178] on div at bounding box center [615, 178] width 1134 height 35
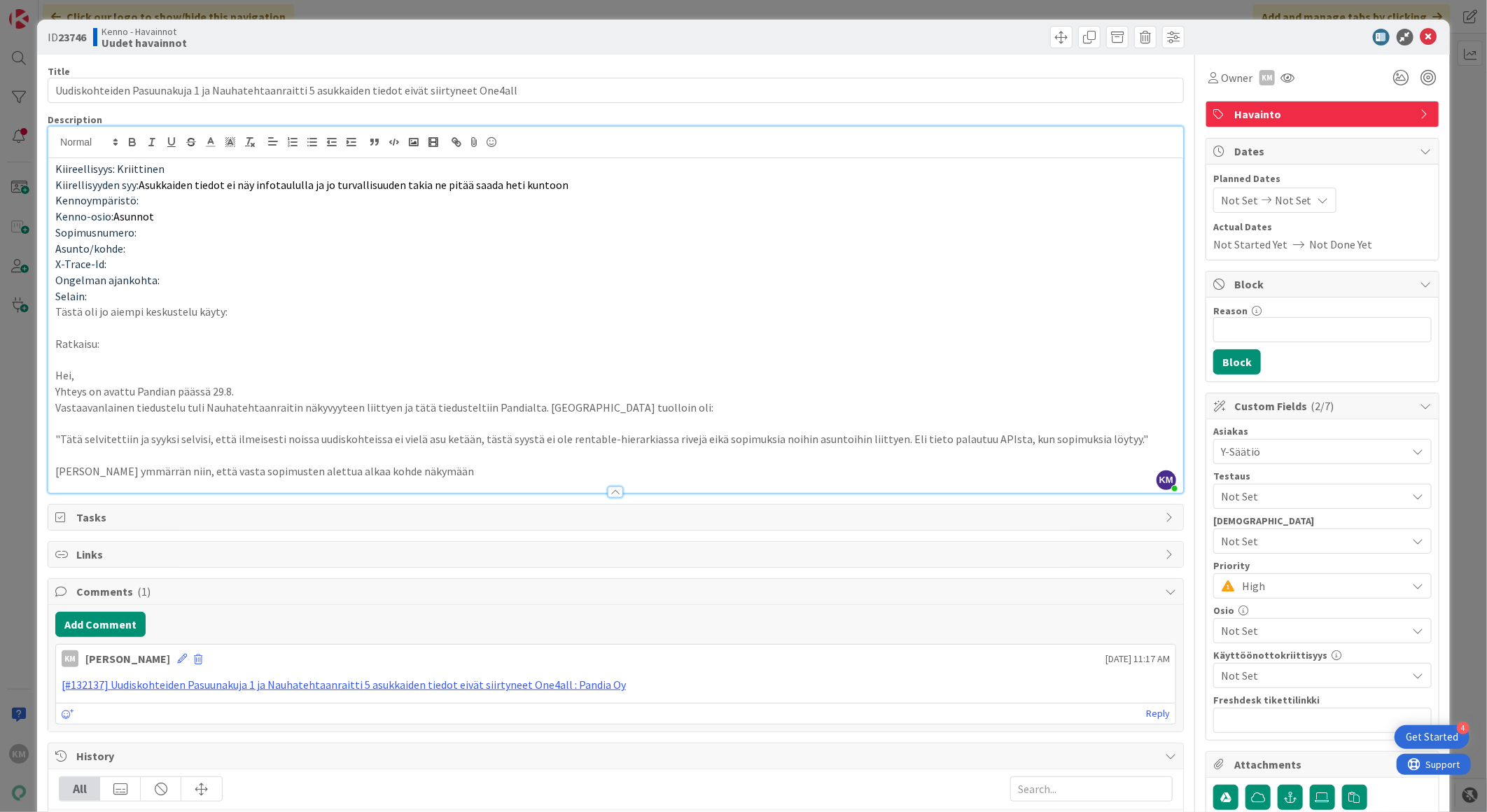
click at [410, 470] on p "[PERSON_NAME] ymmärrän niin, että vasta sopimusten alettua alkaa kohde näkymään" at bounding box center [616, 471] width 1121 height 16
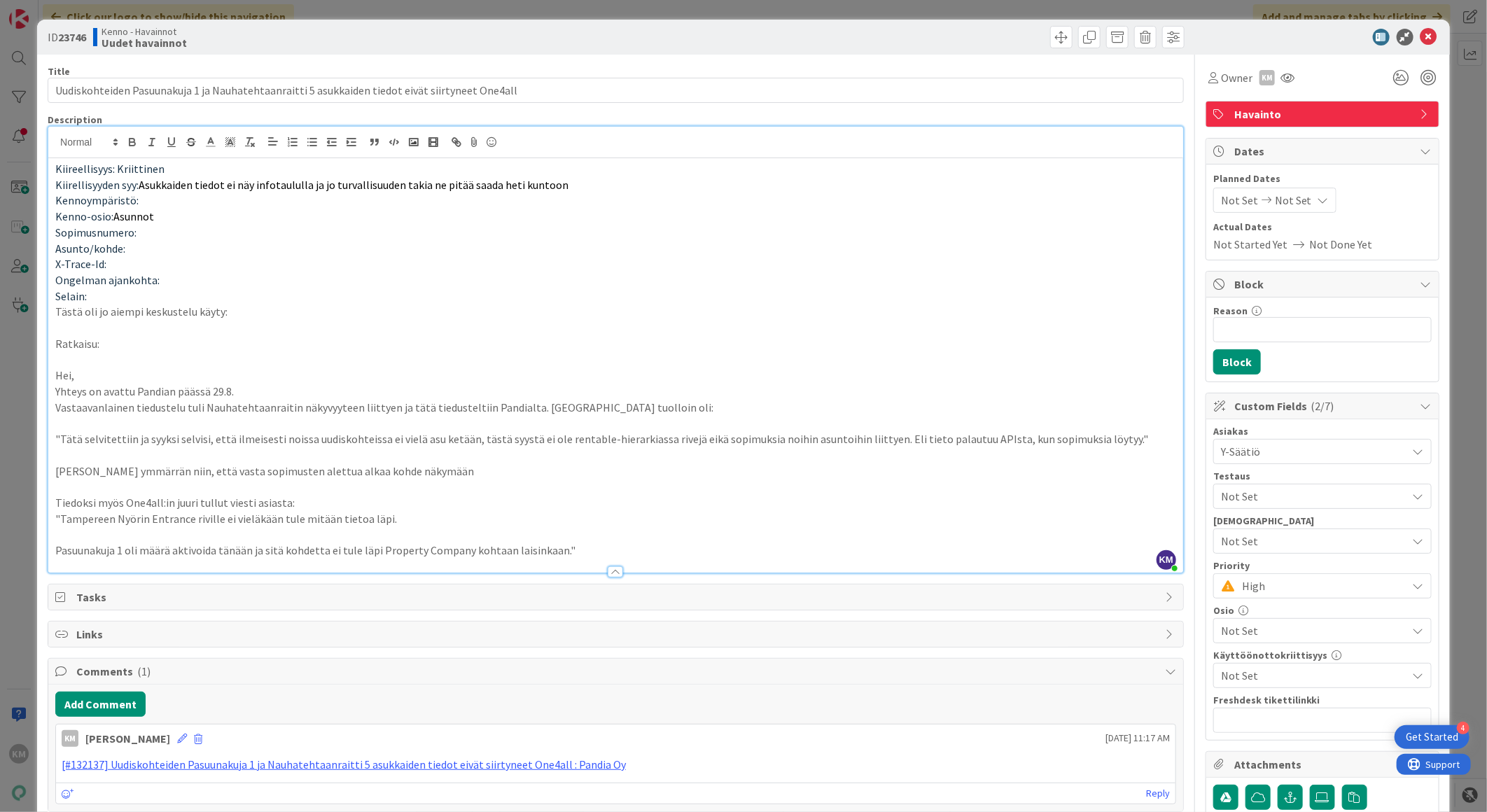
click at [52, 543] on div "Kiireellisyys: Kriittinen Kiirellisyyden syy: Asukkaiden tiedot ei näy infotaul…" at bounding box center [615, 365] width 1134 height 414
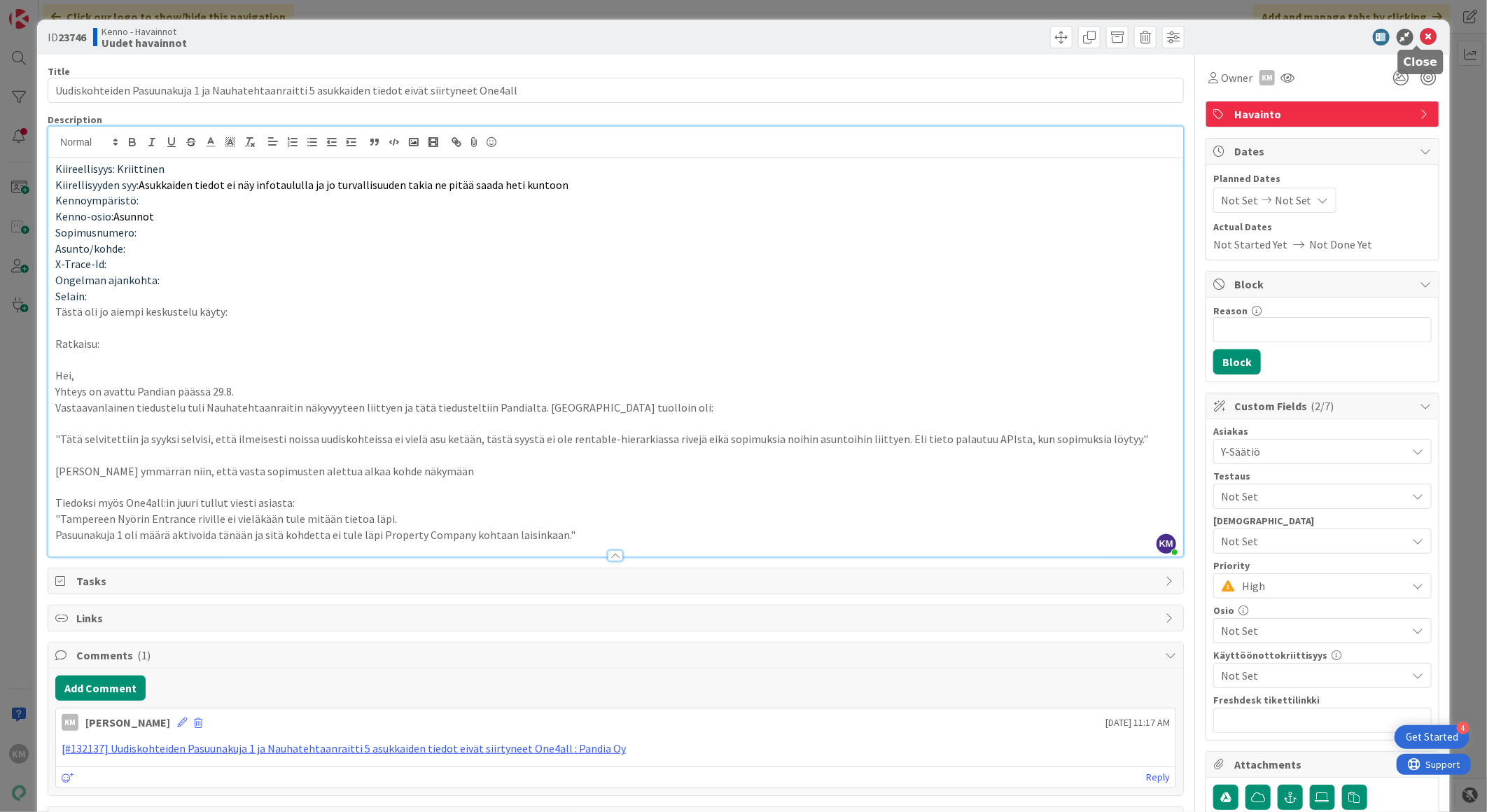
click at [1421, 29] on icon at bounding box center [1429, 37] width 17 height 17
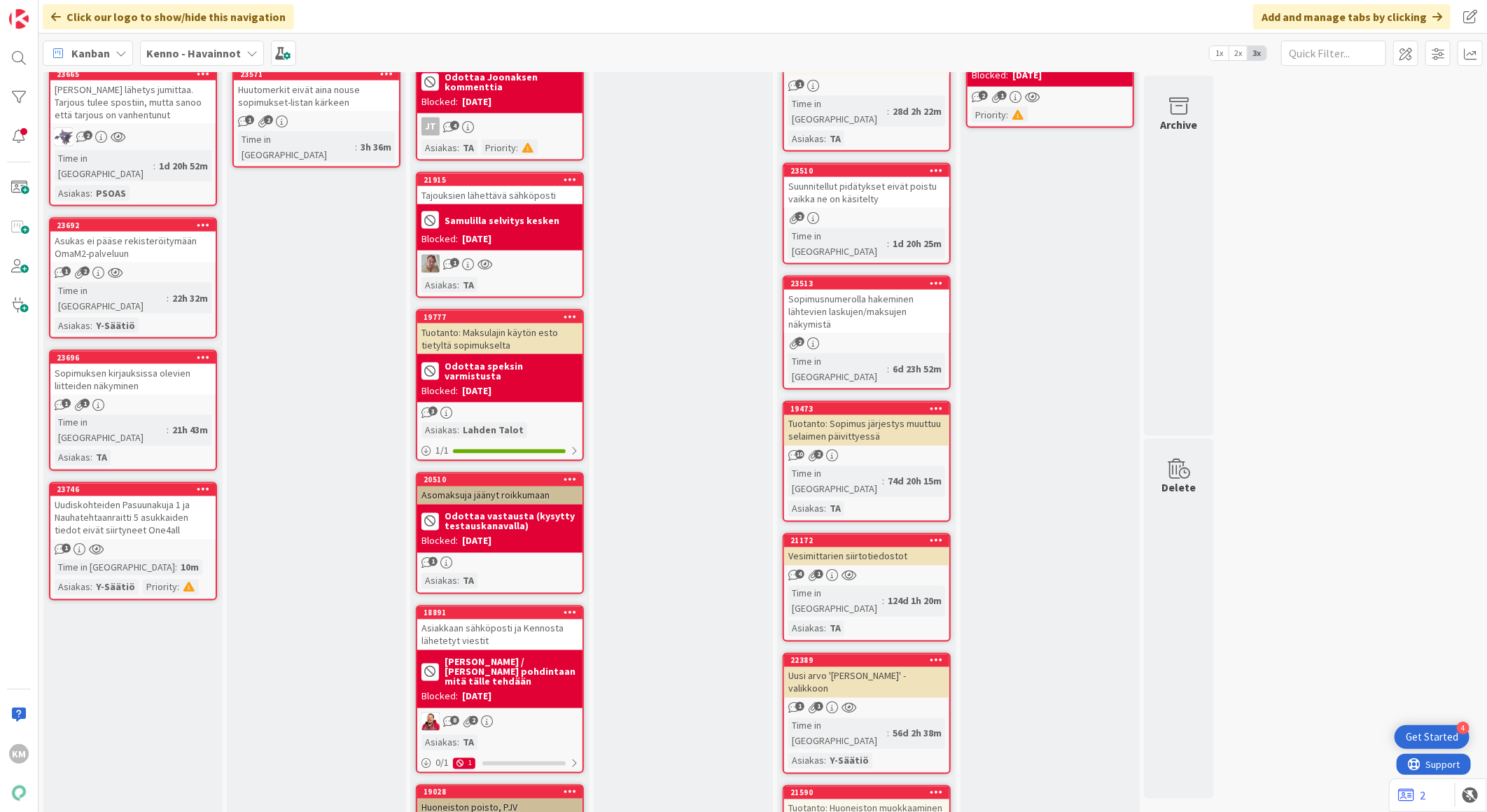
scroll to position [1328, 0]
